Goal: Communication & Community: Connect with others

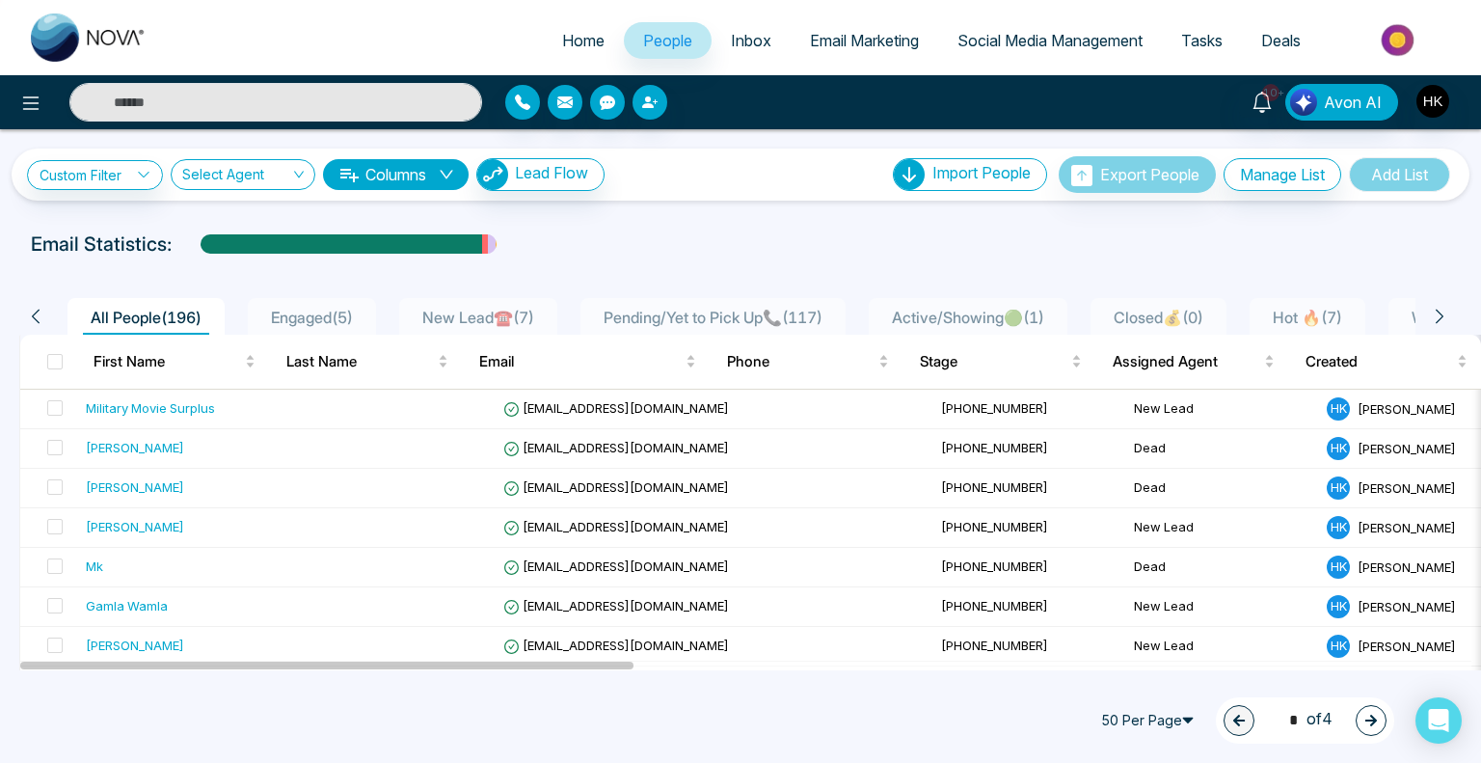
click at [628, 37] on link "People" at bounding box center [668, 40] width 88 height 37
click at [565, 41] on span "Home" at bounding box center [583, 40] width 42 height 19
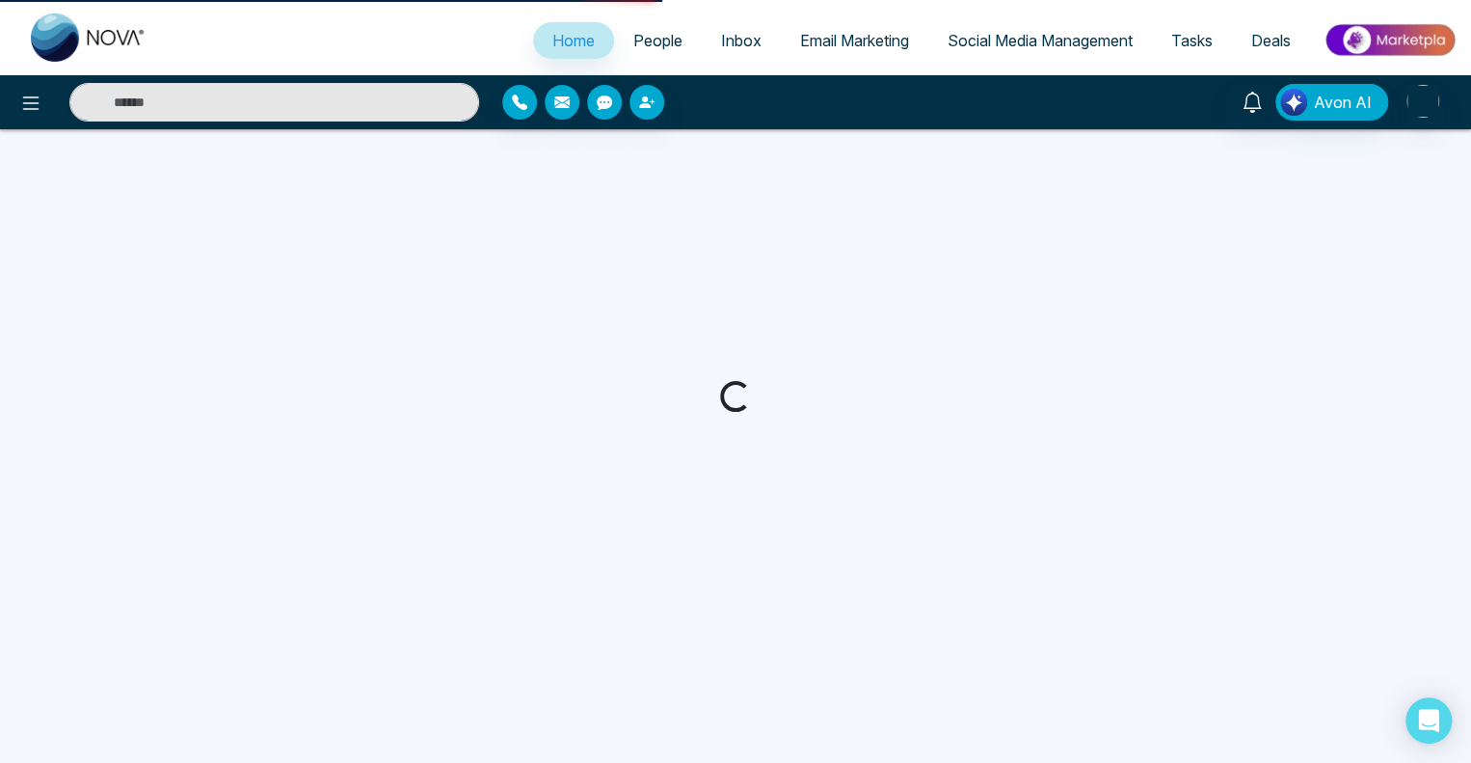
select select "*"
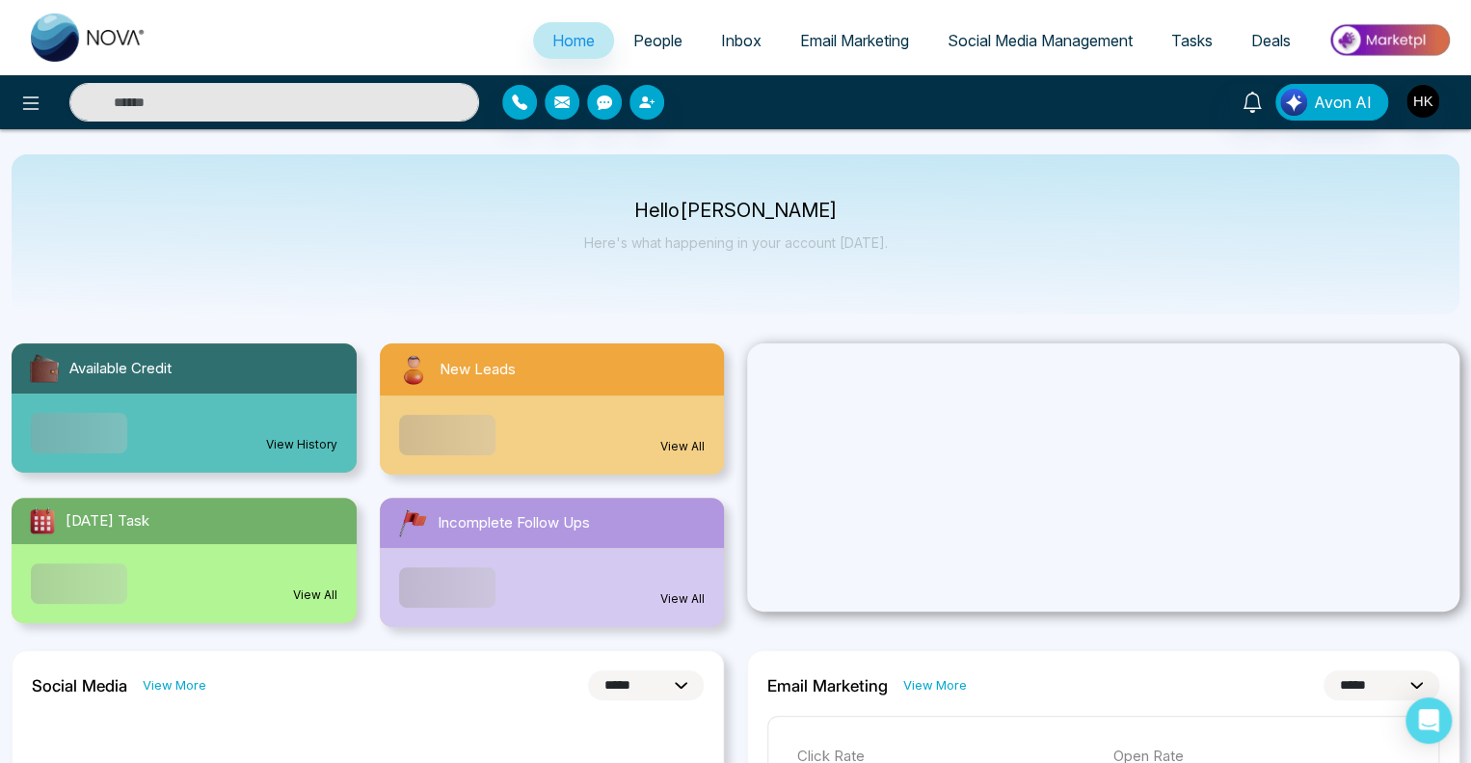
click at [668, 33] on span "People" at bounding box center [657, 40] width 49 height 19
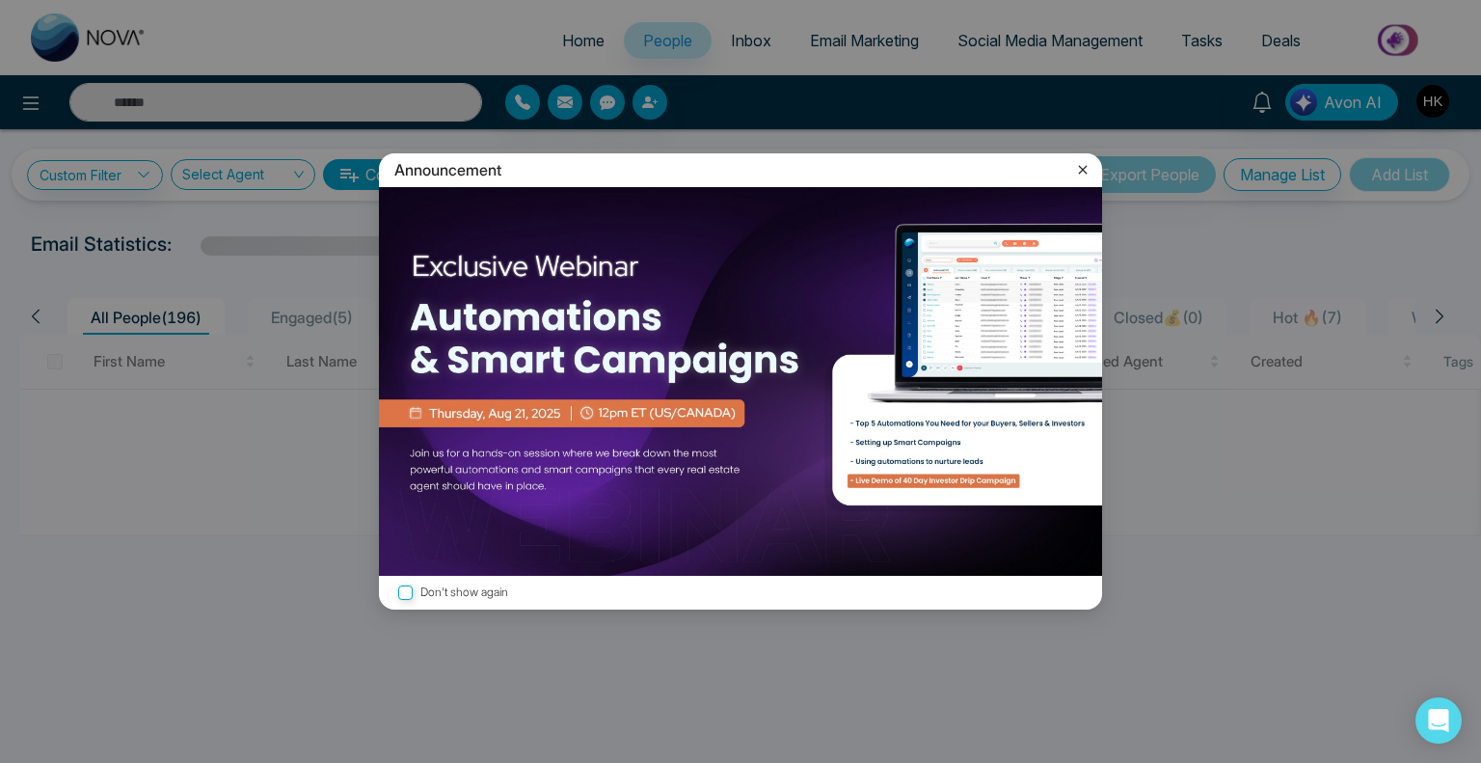
click at [1084, 165] on icon at bounding box center [1082, 169] width 19 height 19
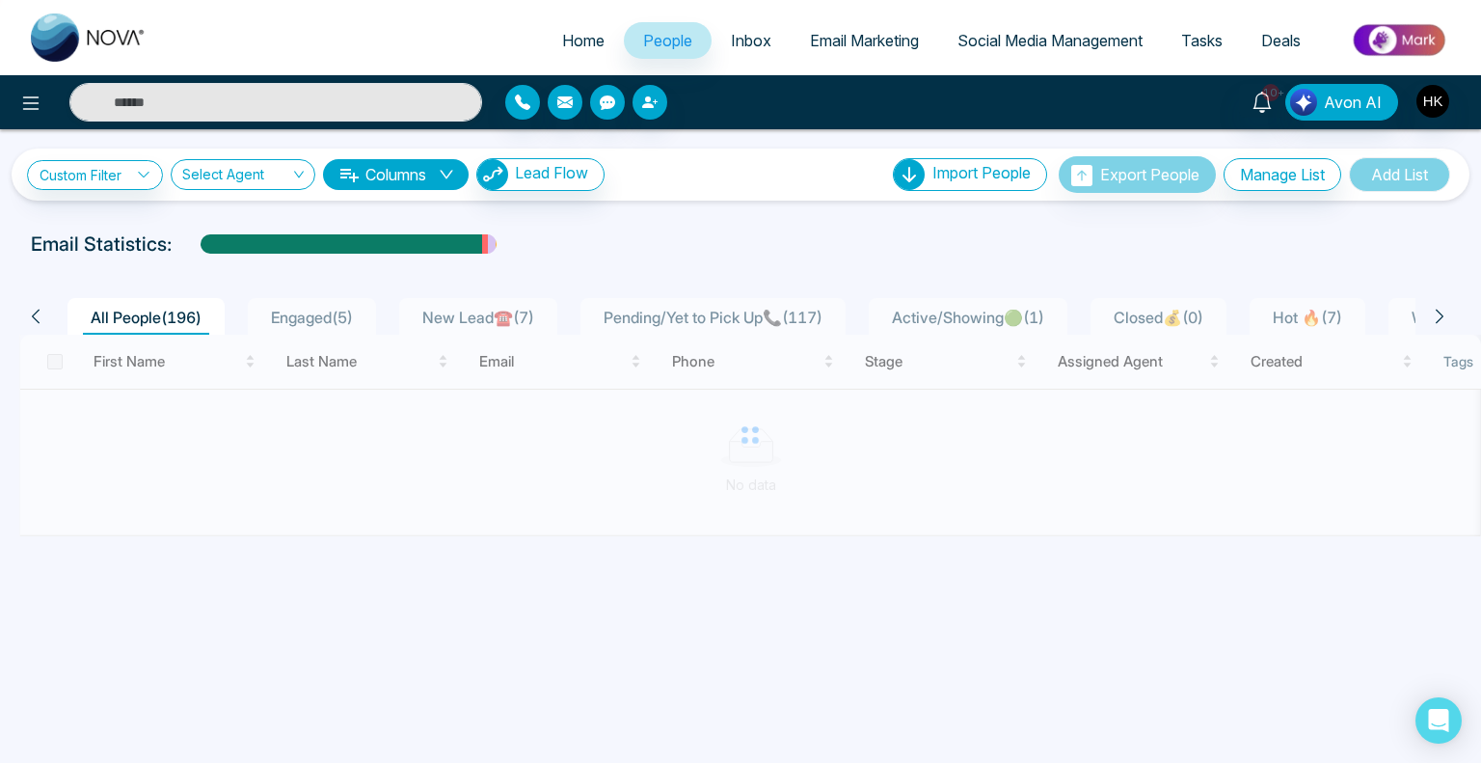
click at [694, 224] on div "**********" at bounding box center [740, 332] width 1481 height 407
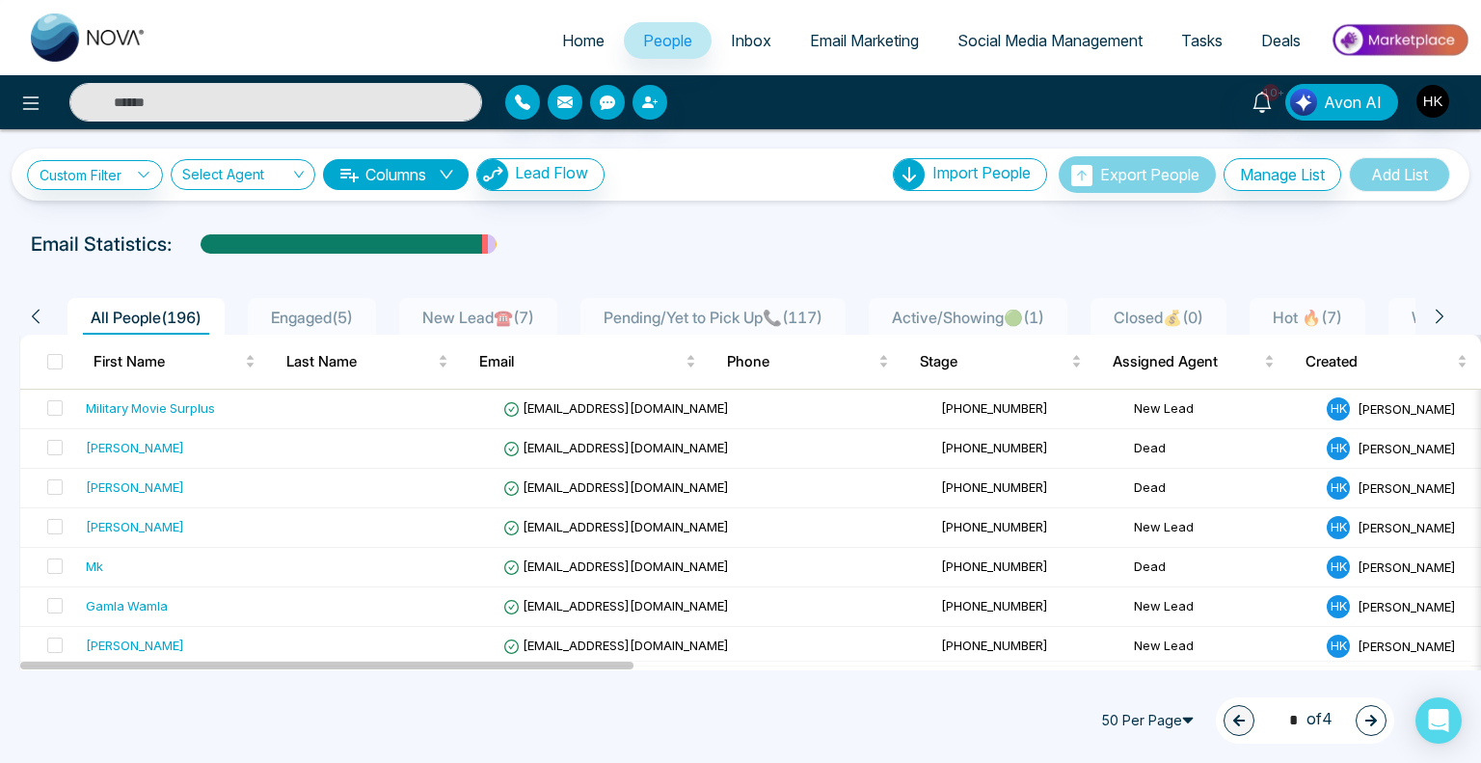
click at [899, 250] on div "Email Statistics:" at bounding box center [740, 243] width 1419 height 29
click at [204, 107] on input "text" at bounding box center [275, 102] width 413 height 39
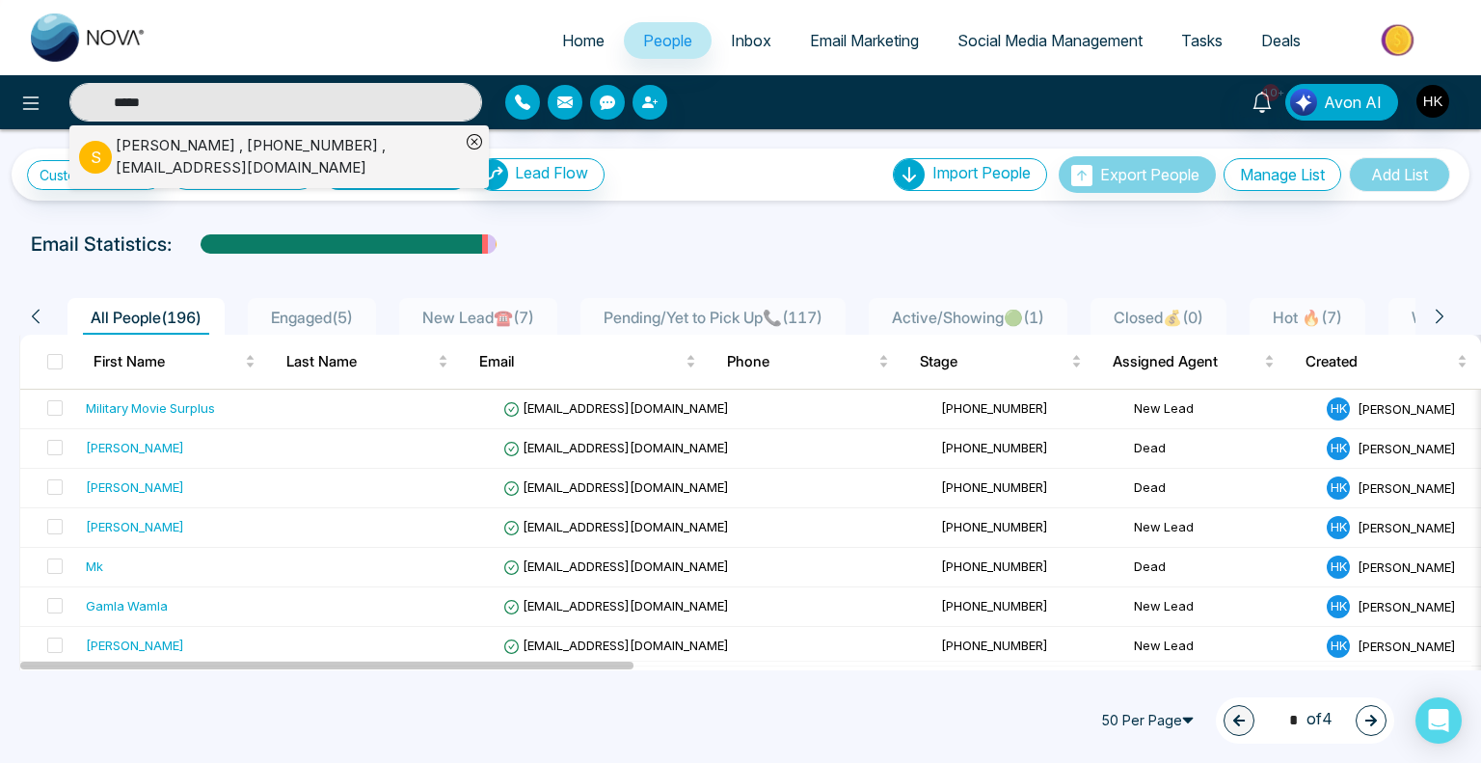
type input "*****"
click at [208, 147] on div "[PERSON_NAME] , [PHONE_NUMBER] , [EMAIL_ADDRESS][DOMAIN_NAME]" at bounding box center [288, 156] width 344 height 43
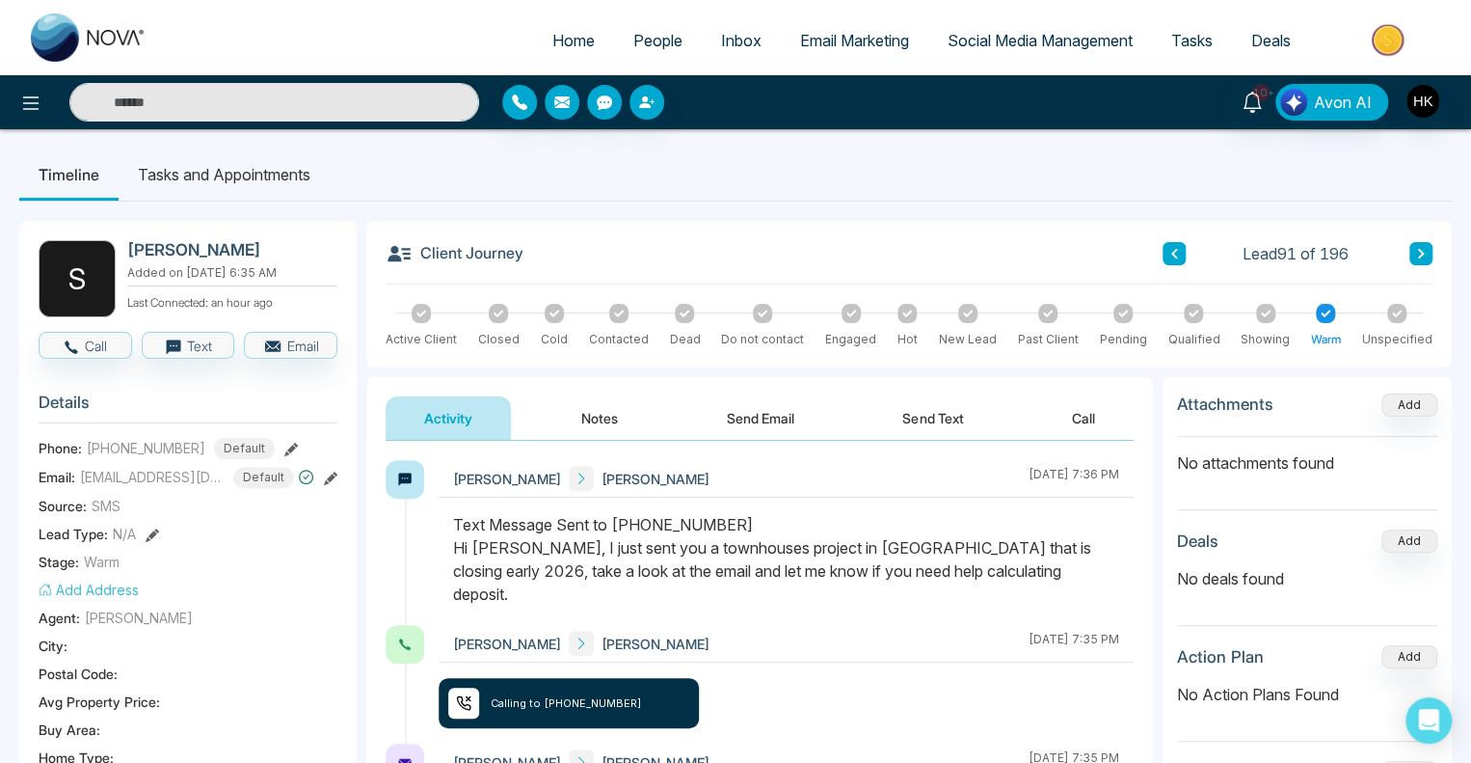
click at [760, 414] on button "Send Email" at bounding box center [760, 417] width 145 height 43
